Goal: Transaction & Acquisition: Purchase product/service

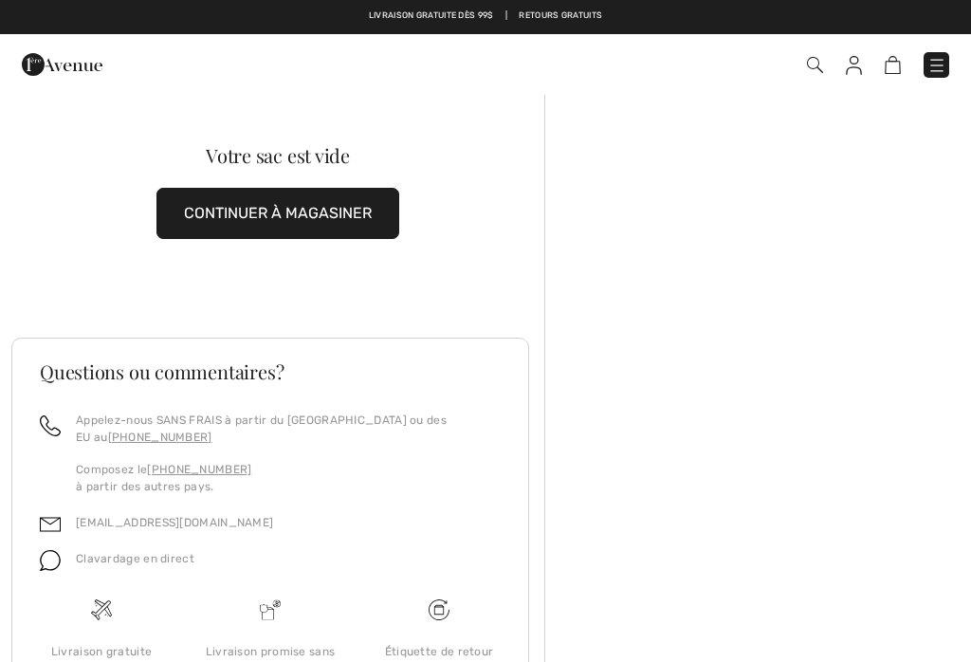
click at [900, 58] on img at bounding box center [893, 65] width 16 height 18
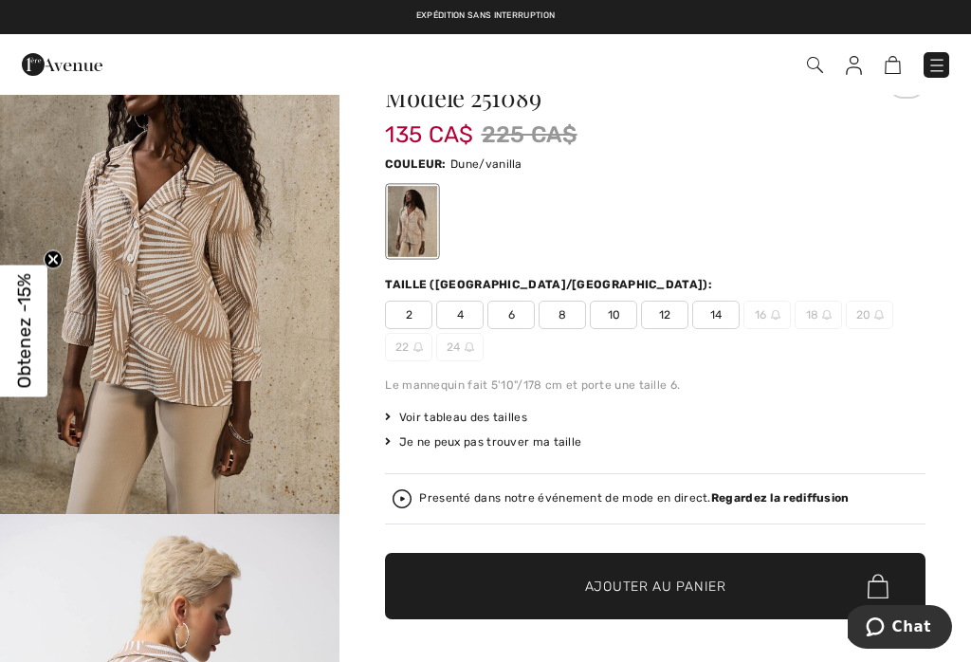
scroll to position [89, 0]
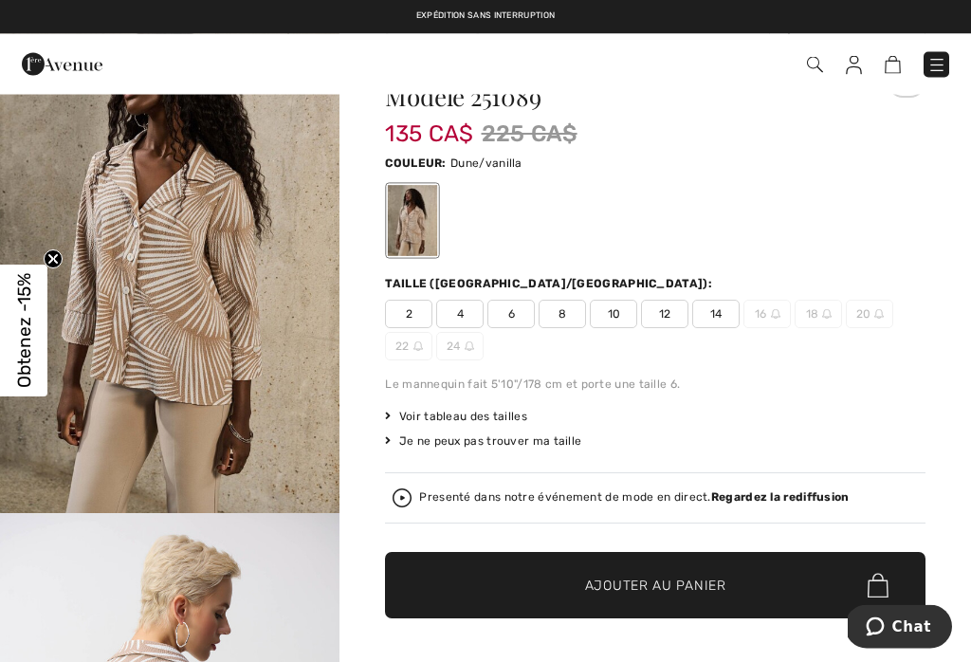
click at [684, 319] on span "12" at bounding box center [664, 315] width 47 height 28
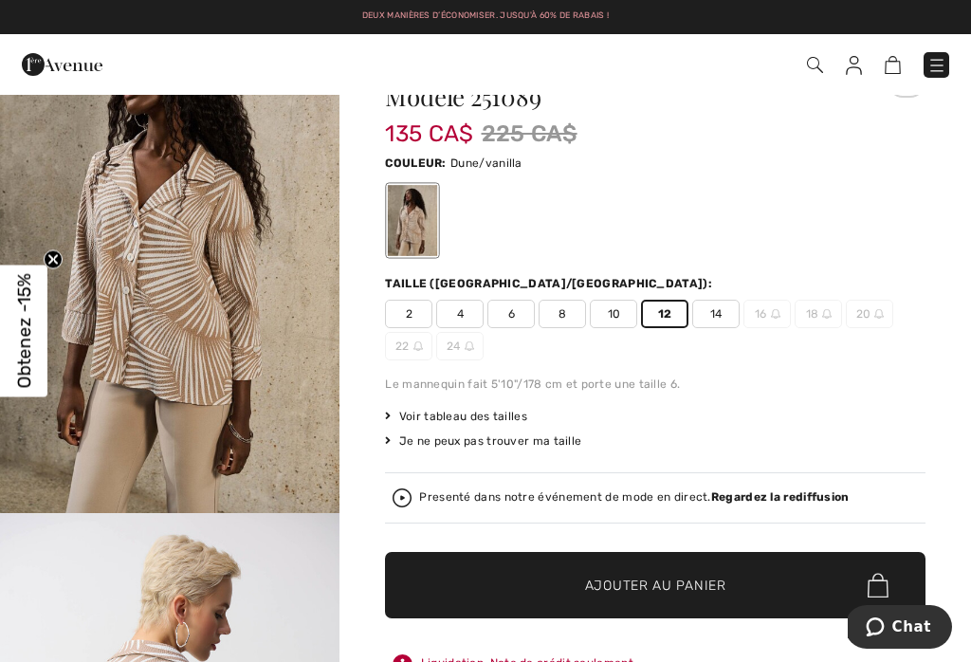
click at [658, 580] on span "Ajouter au panier" at bounding box center [655, 586] width 141 height 20
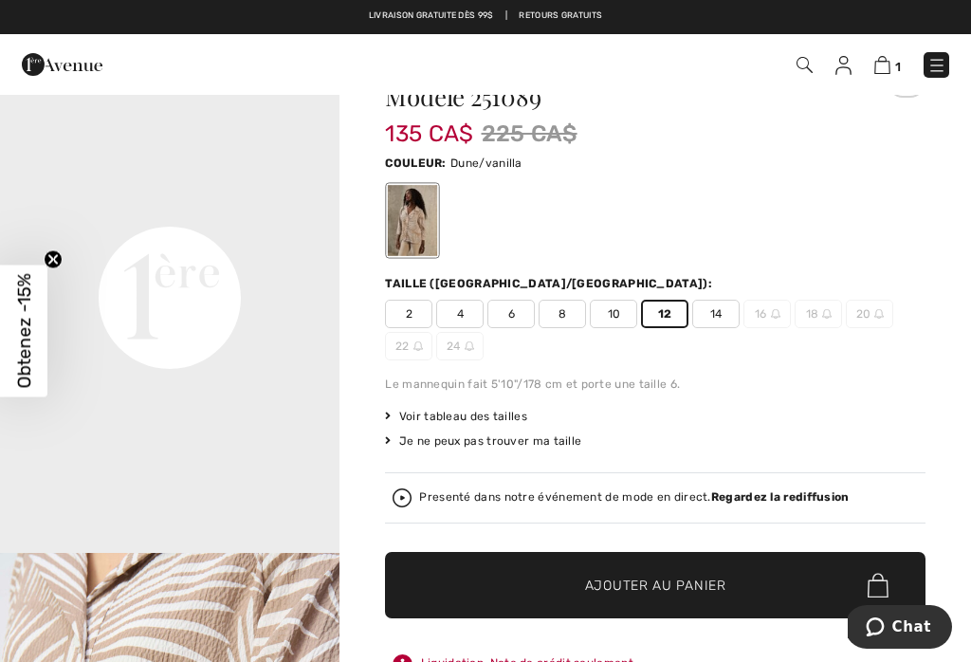
scroll to position [0, 0]
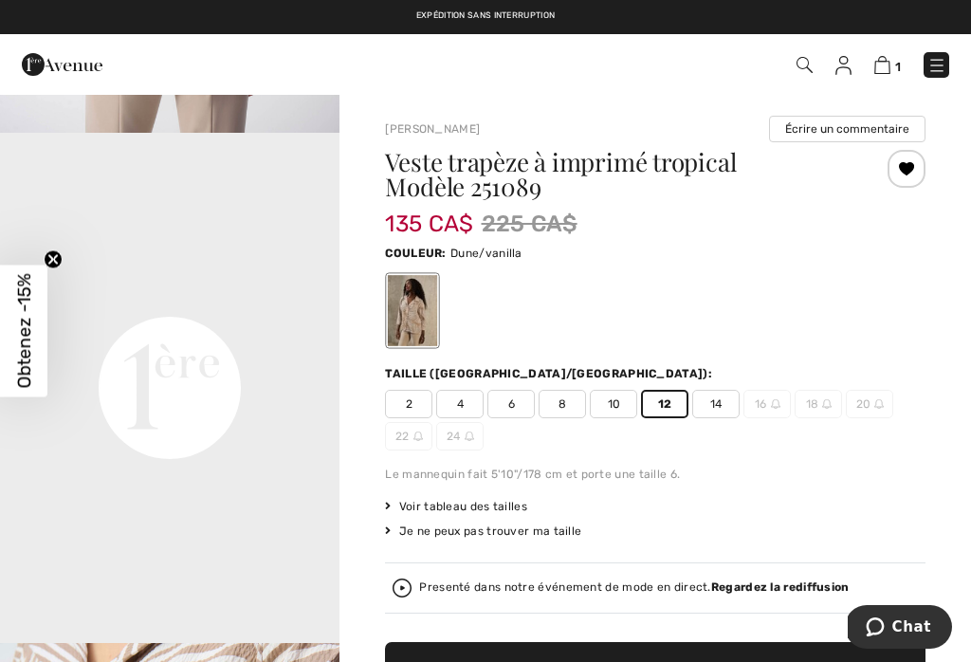
click at [890, 68] on img at bounding box center [883, 65] width 16 height 18
click at [891, 65] on img at bounding box center [883, 65] width 16 height 18
click at [763, 642] on span "✔ Ajouté au panier Ajouter au panier" at bounding box center [655, 675] width 541 height 66
click at [891, 63] on img at bounding box center [883, 65] width 16 height 18
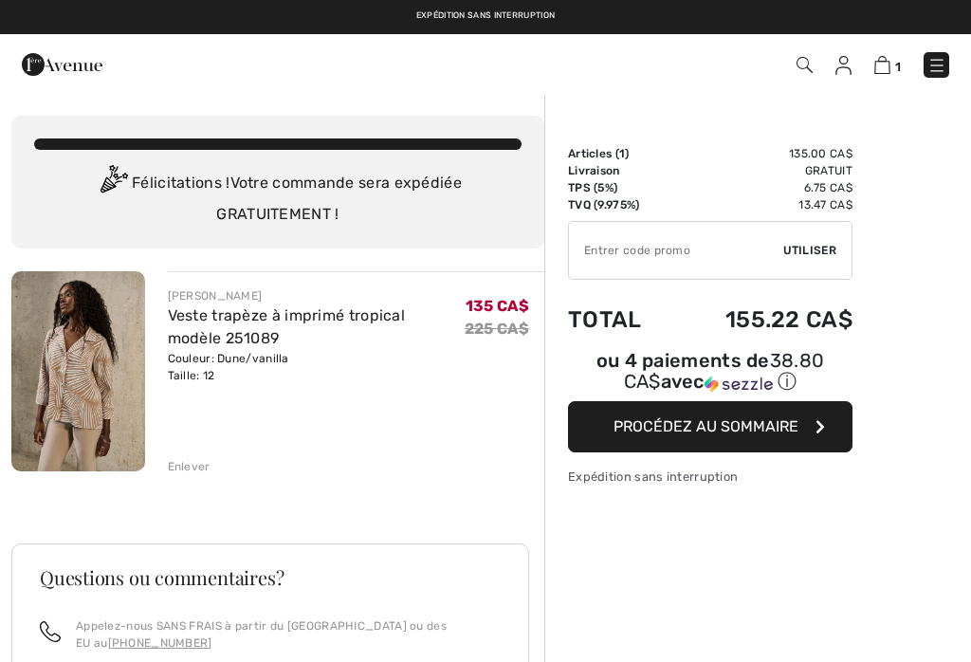
checkbox input "true"
click at [655, 256] on input "TEXT" at bounding box center [676, 250] width 214 height 57
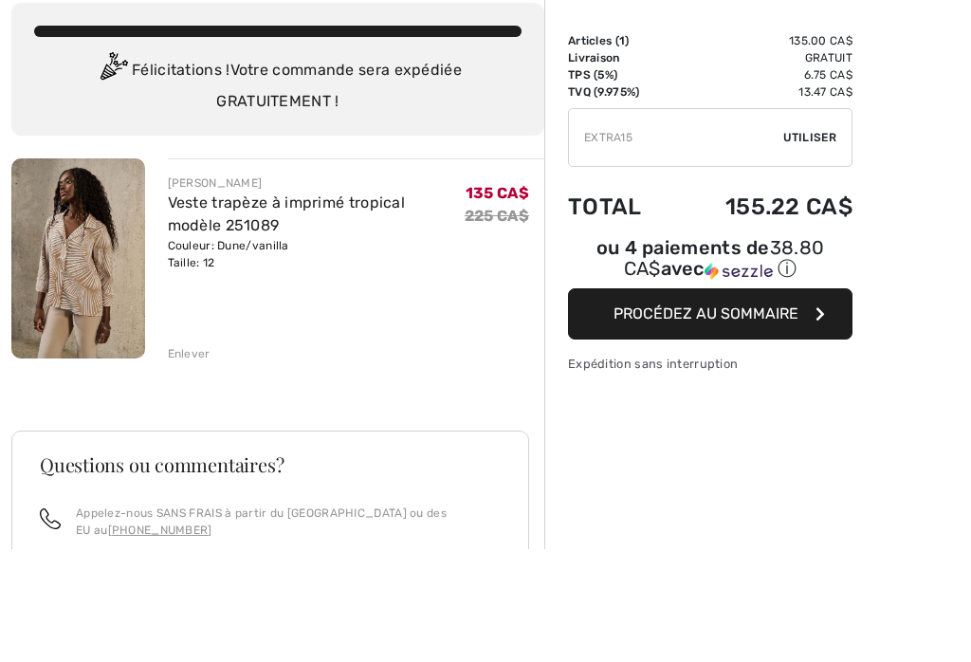
type input "EXTRA15"
click at [840, 221] on div "✔ Utiliser Enlever" at bounding box center [710, 250] width 285 height 59
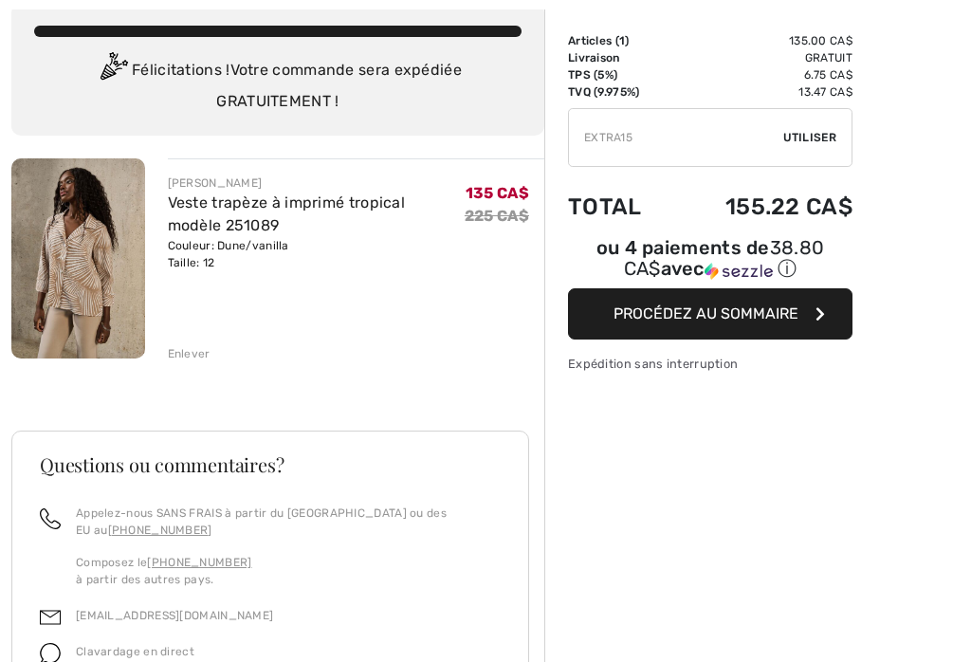
click at [806, 139] on span "Utiliser" at bounding box center [810, 137] width 53 height 17
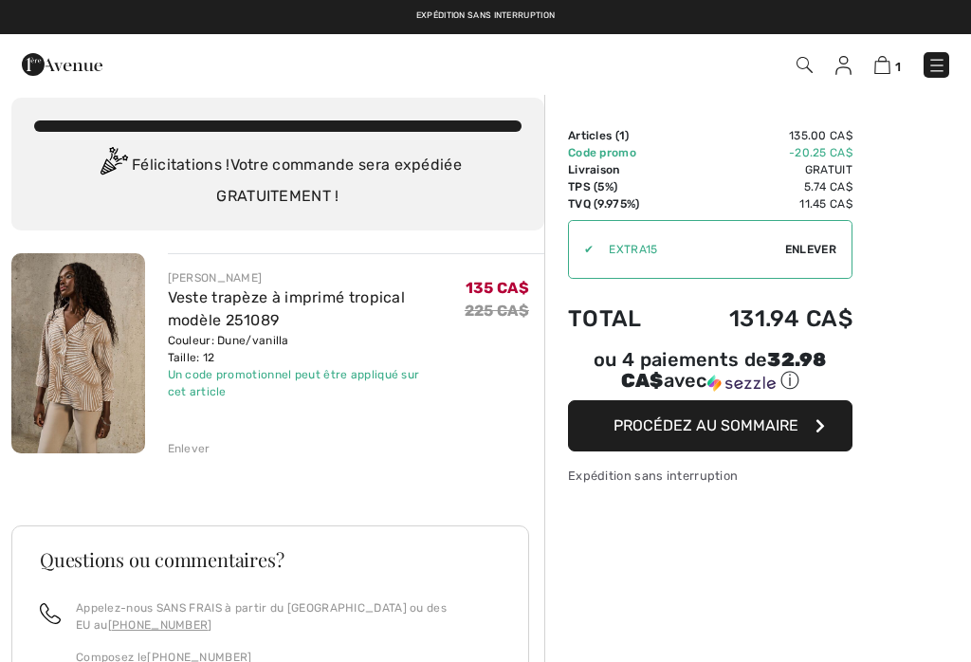
scroll to position [0, 0]
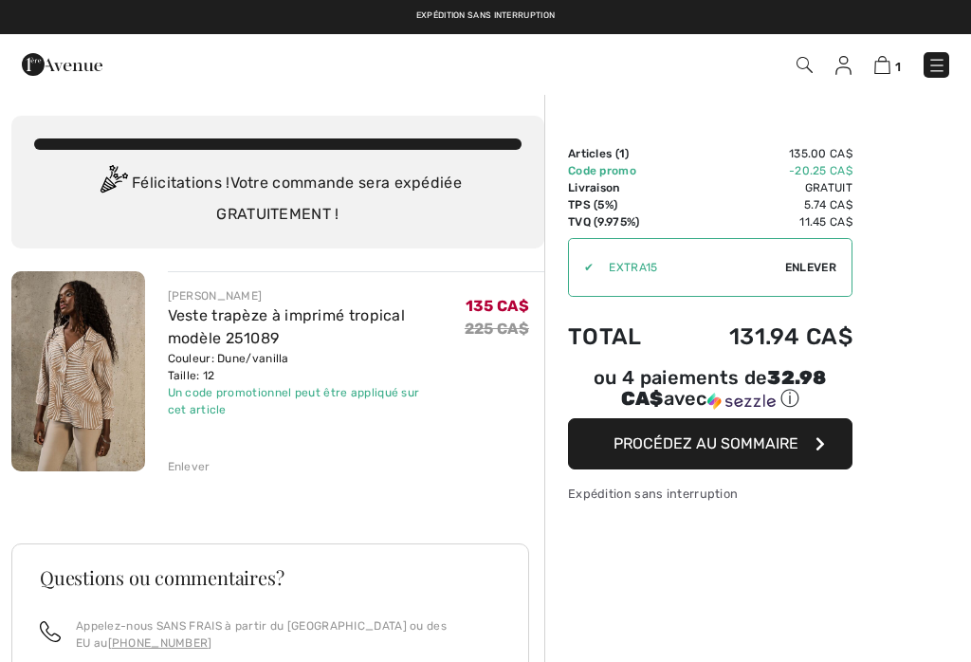
click at [841, 66] on img at bounding box center [844, 65] width 16 height 19
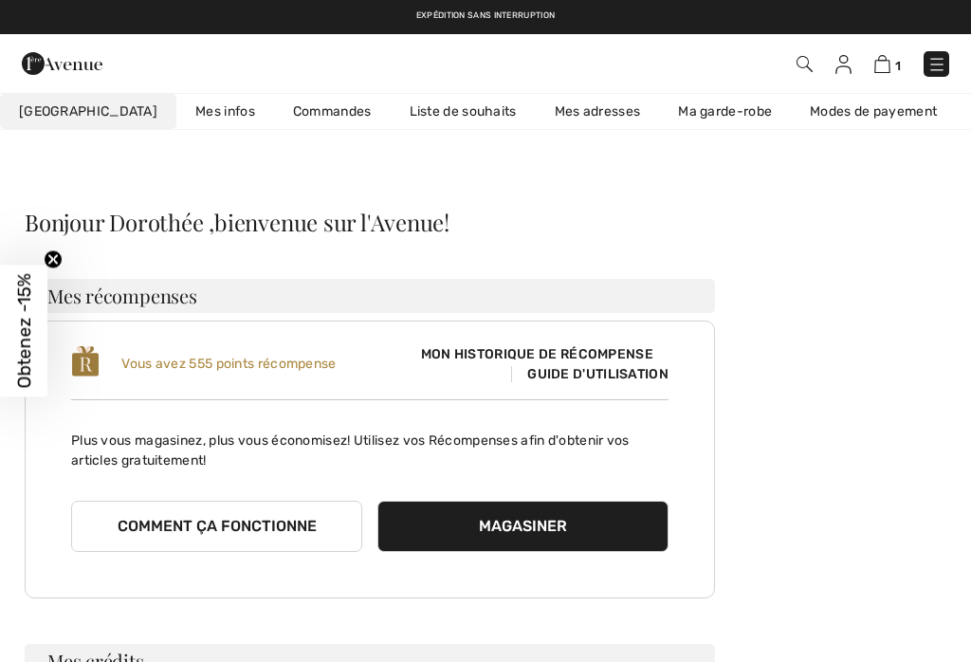
click at [437, 106] on link "Liste de souhaits" at bounding box center [463, 111] width 145 height 35
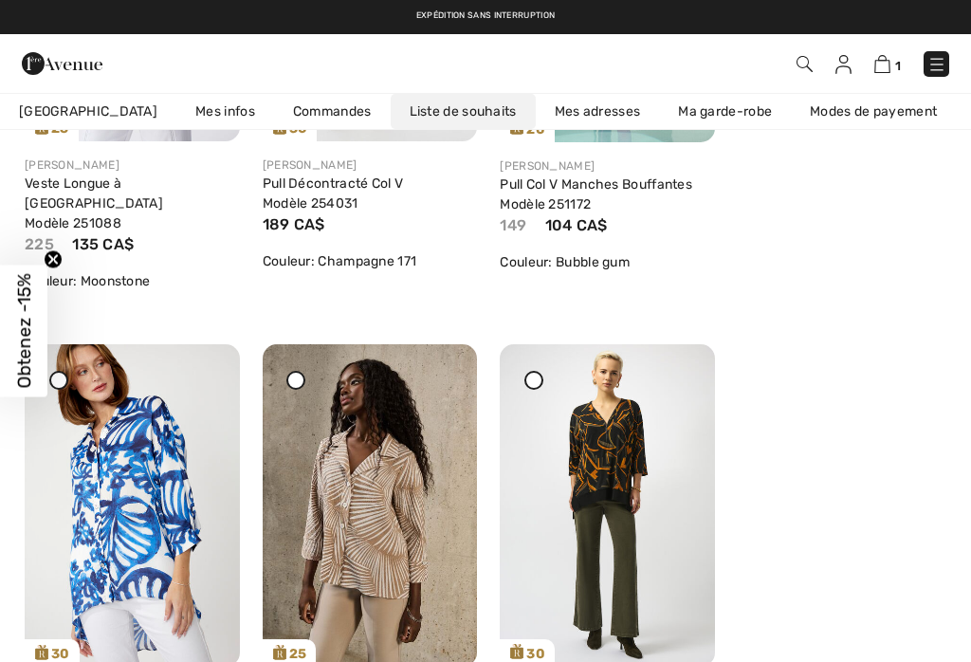
scroll to position [1065, 0]
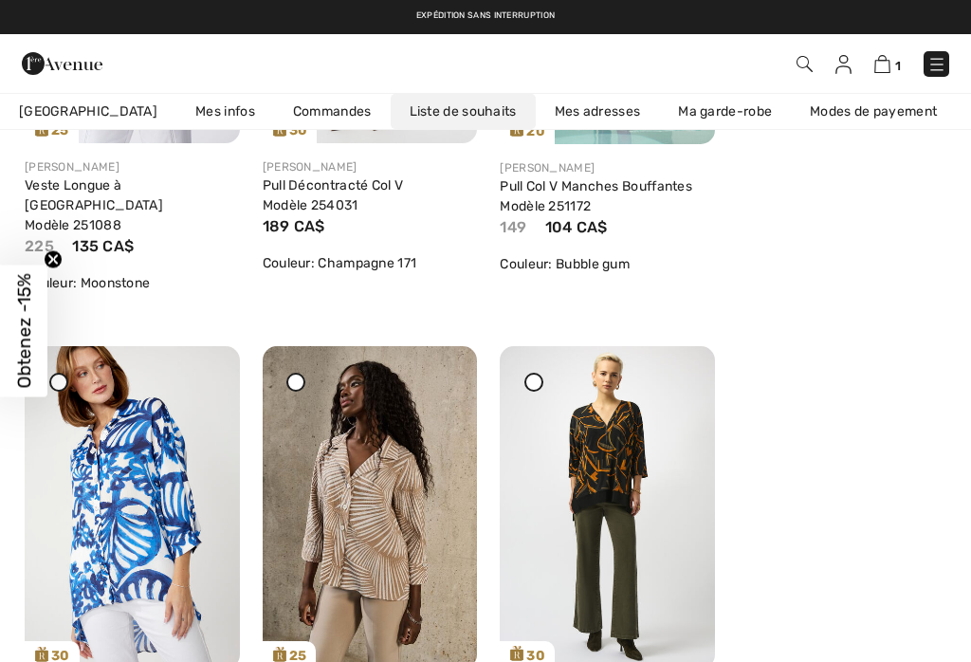
click at [442, 539] on img at bounding box center [370, 507] width 215 height 323
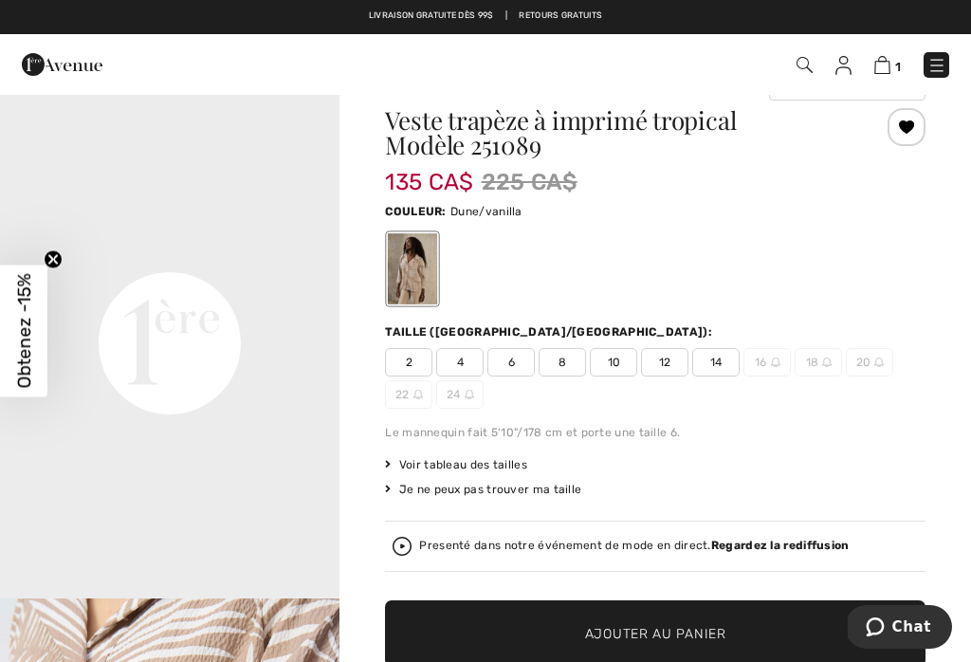
scroll to position [981, 0]
click at [850, 65] on img at bounding box center [844, 65] width 16 height 19
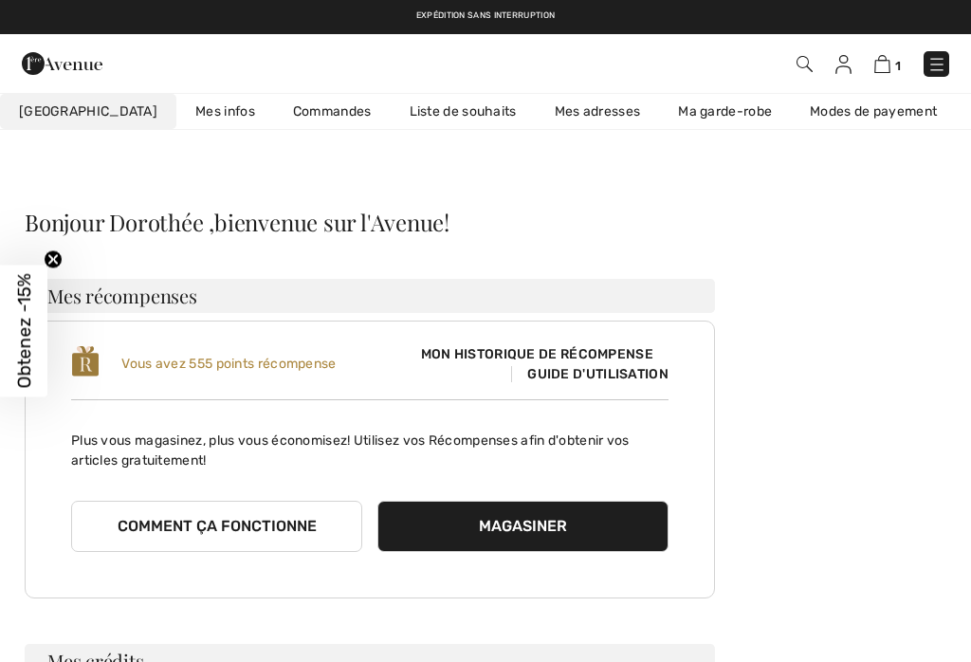
click at [452, 110] on link "Liste de souhaits" at bounding box center [463, 111] width 145 height 35
